Goal: Answer question/provide support

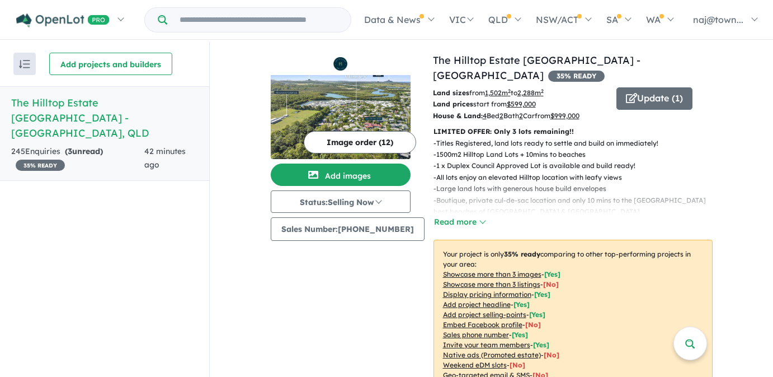
click at [83, 145] on div "245 Enquir ies ( 3 unread) 35 % READY" at bounding box center [77, 158] width 133 height 27
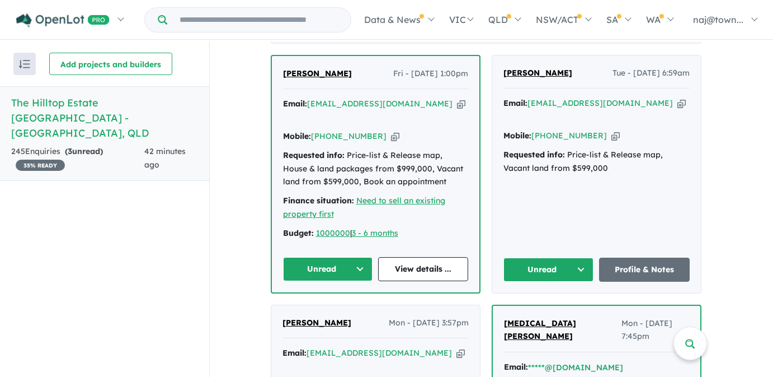
scroll to position [467, 0]
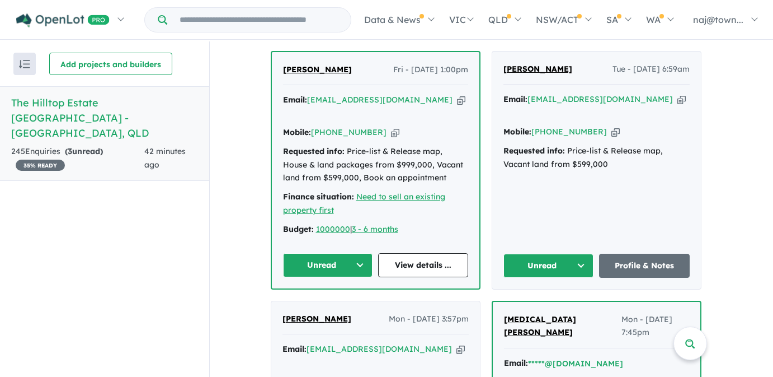
click at [367, 253] on button "Unread" at bounding box center [328, 265] width 90 height 24
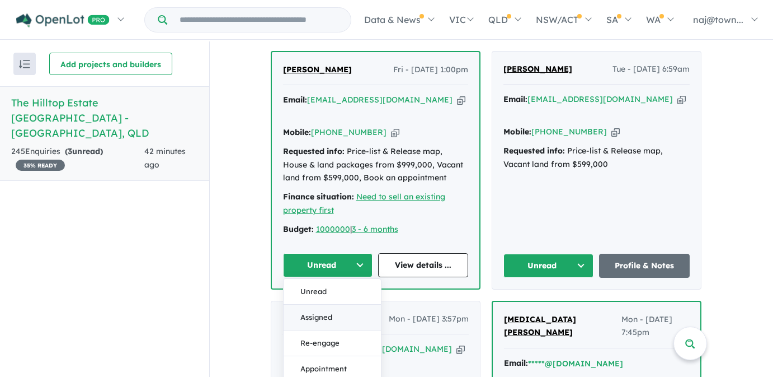
click at [345, 304] on button "Assigned" at bounding box center [332, 317] width 97 height 26
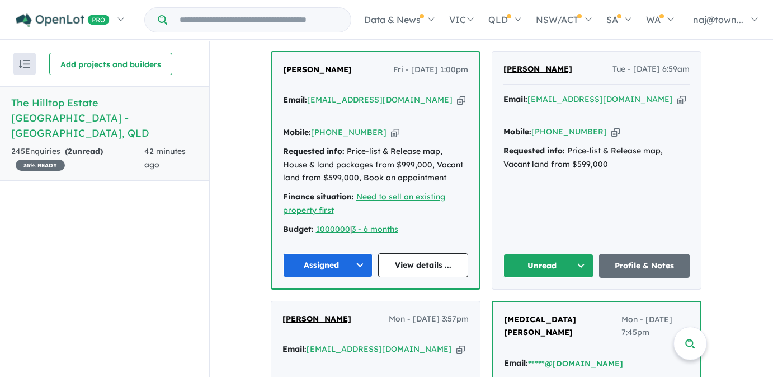
click at [363, 253] on button "Assigned" at bounding box center [328, 265] width 90 height 24
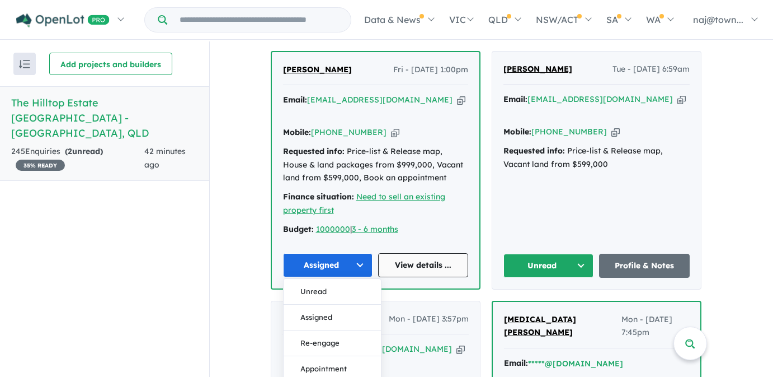
click at [429, 253] on link "View details ..." at bounding box center [423, 265] width 90 height 24
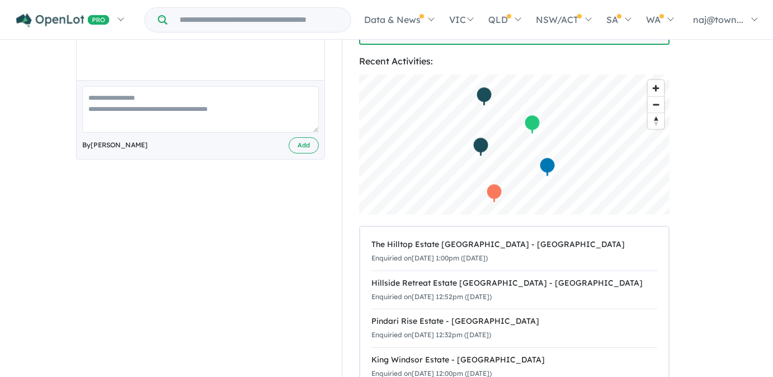
scroll to position [370, 0]
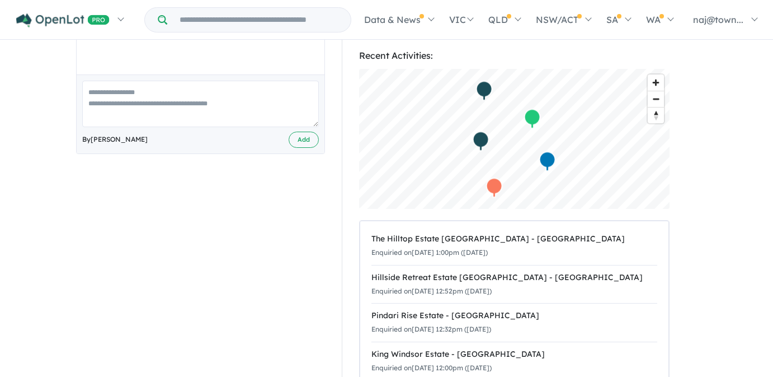
click at [271, 115] on textarea at bounding box center [200, 104] width 237 height 46
type textarea "**********"
click at [308, 139] on button "Add" at bounding box center [304, 140] width 30 height 16
